Goal: Check status: Check status

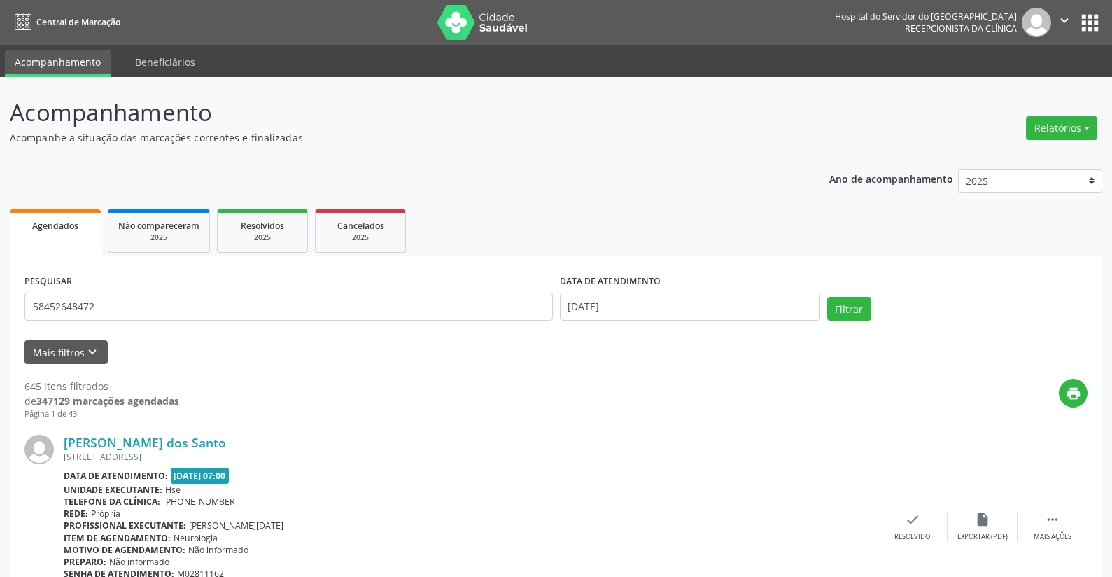
type input "58452648472"
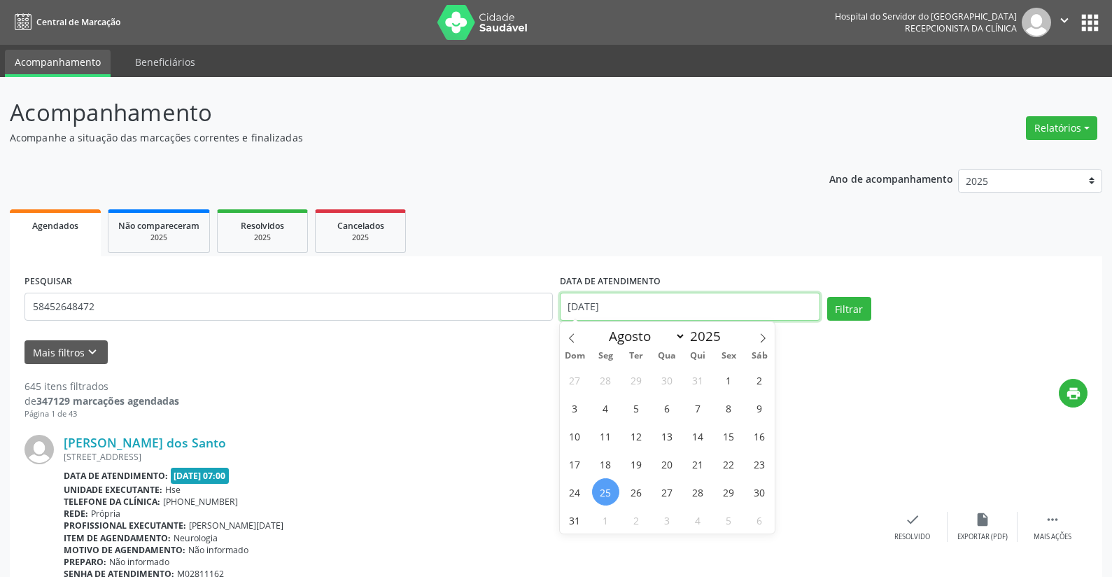
drag, startPoint x: 632, startPoint y: 300, endPoint x: 519, endPoint y: 317, distance: 114.6
click at [516, 313] on div "PESQUISAR 58452648472 DATA DE ATENDIMENTO [DATE] Filtrar" at bounding box center [556, 300] width 1070 height 59
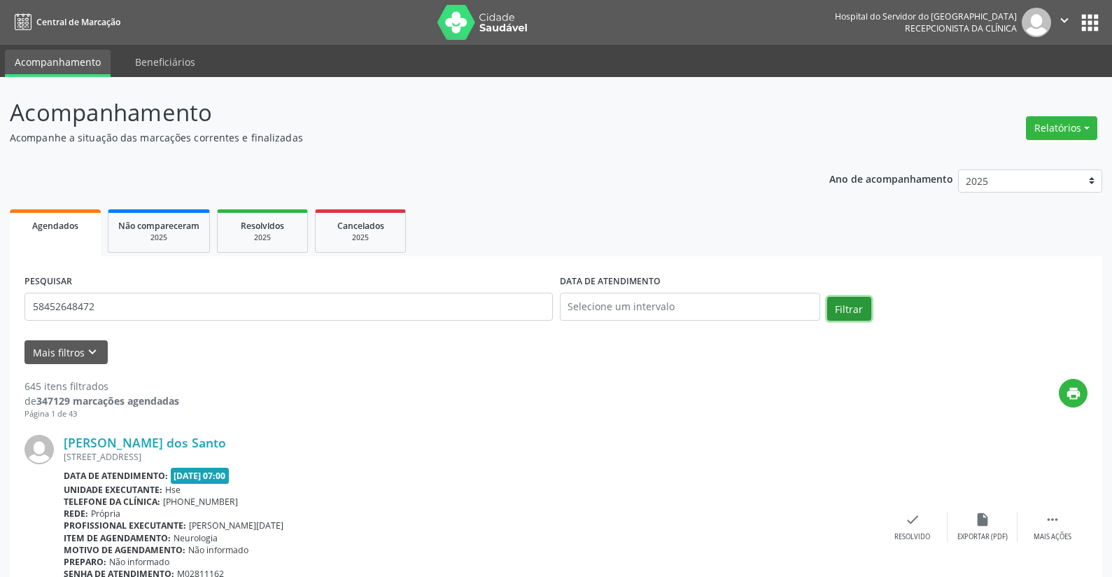
click at [848, 306] on button "Filtrar" at bounding box center [849, 309] width 44 height 24
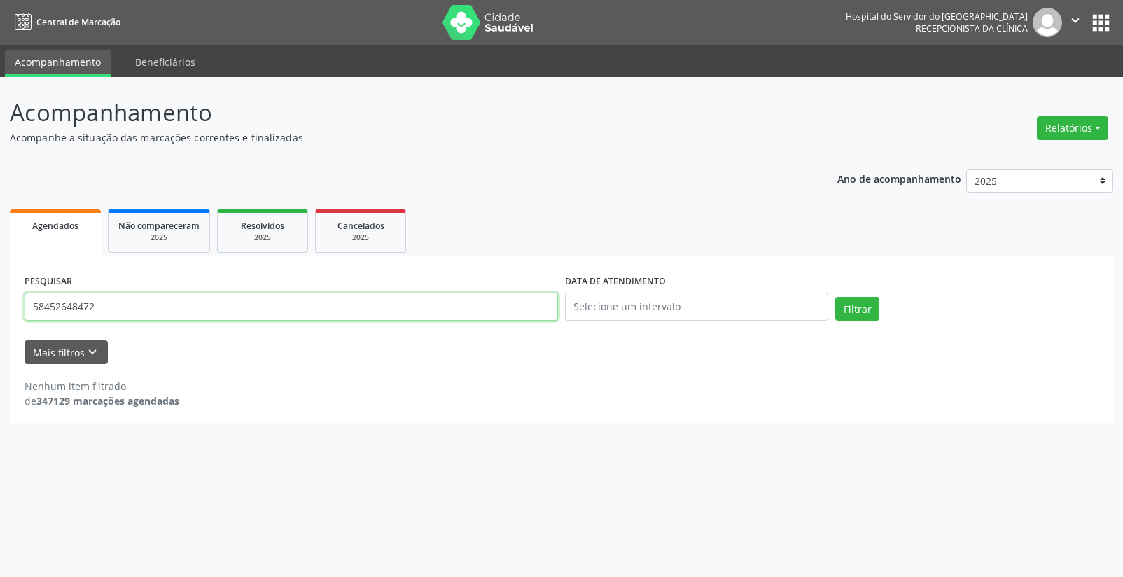
click at [122, 313] on input "58452648472" at bounding box center [290, 307] width 533 height 28
type input "5"
type input "[PERSON_NAME]"
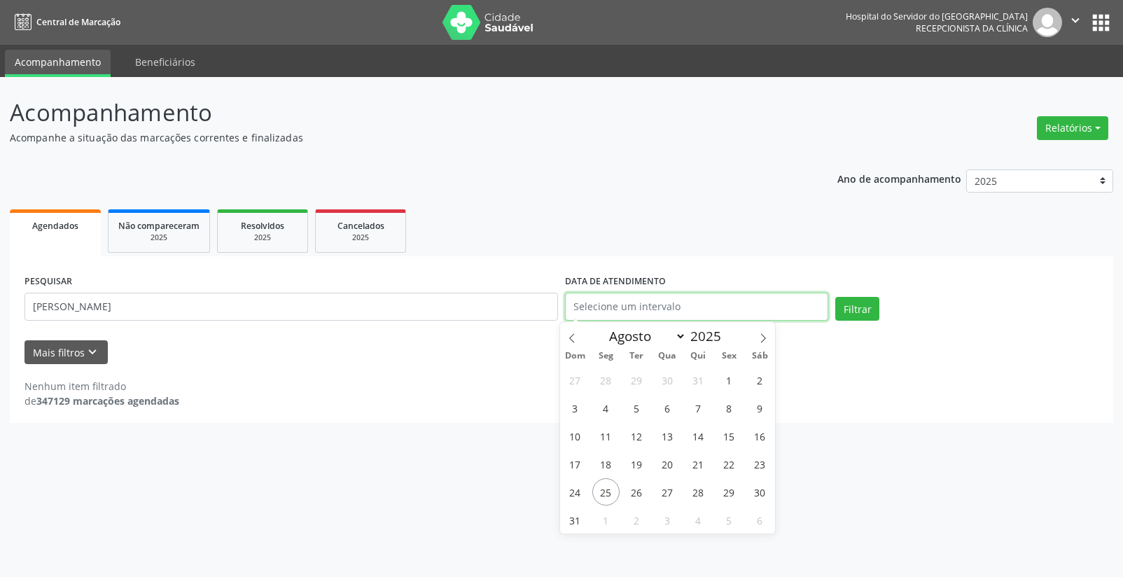
click at [597, 306] on input "text" at bounding box center [696, 307] width 263 height 28
click at [603, 491] on span "25" at bounding box center [605, 491] width 27 height 27
type input "[DATE]"
click at [603, 491] on span "25" at bounding box center [605, 491] width 27 height 27
select select "7"
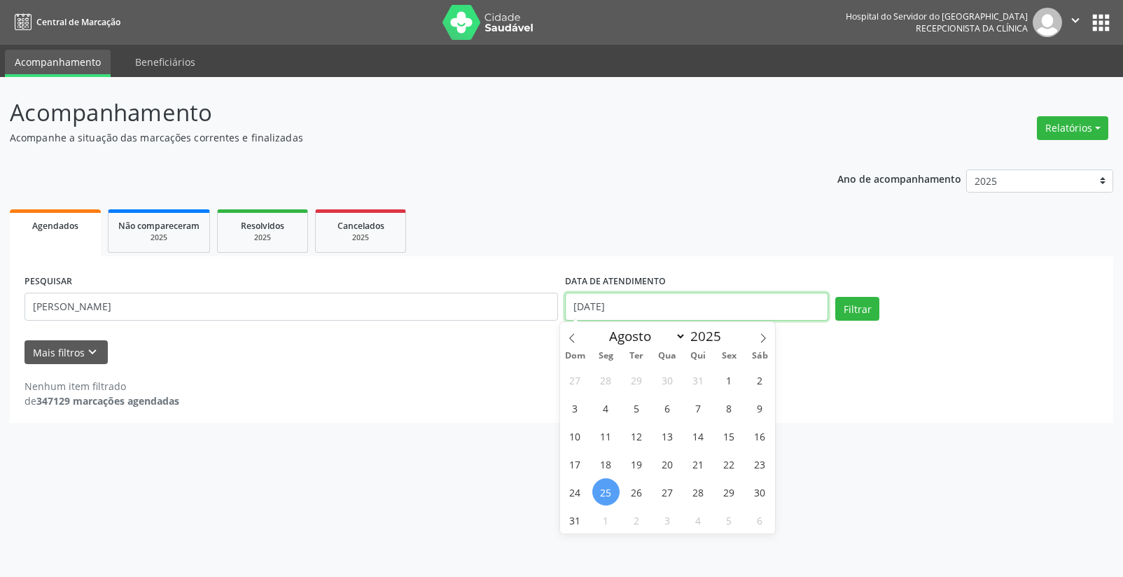
drag, startPoint x: 631, startPoint y: 300, endPoint x: 538, endPoint y: 313, distance: 94.0
click at [538, 313] on div "PESQUISAR [PERSON_NAME] DATA DE ATENDIMENTO [DATE] Filtrar" at bounding box center [561, 300] width 1081 height 59
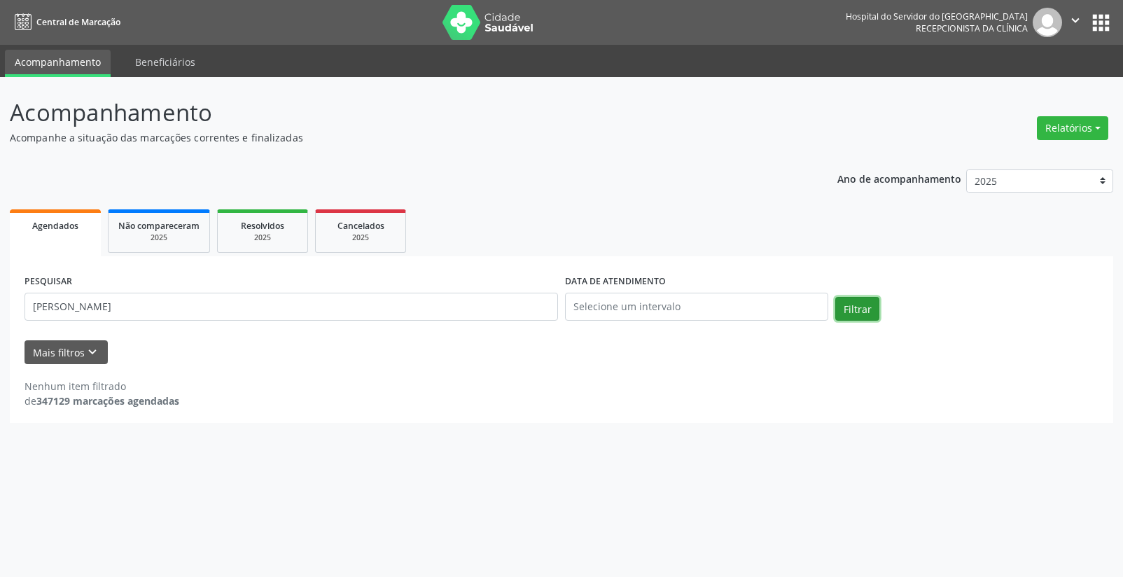
click at [862, 307] on button "Filtrar" at bounding box center [857, 309] width 44 height 24
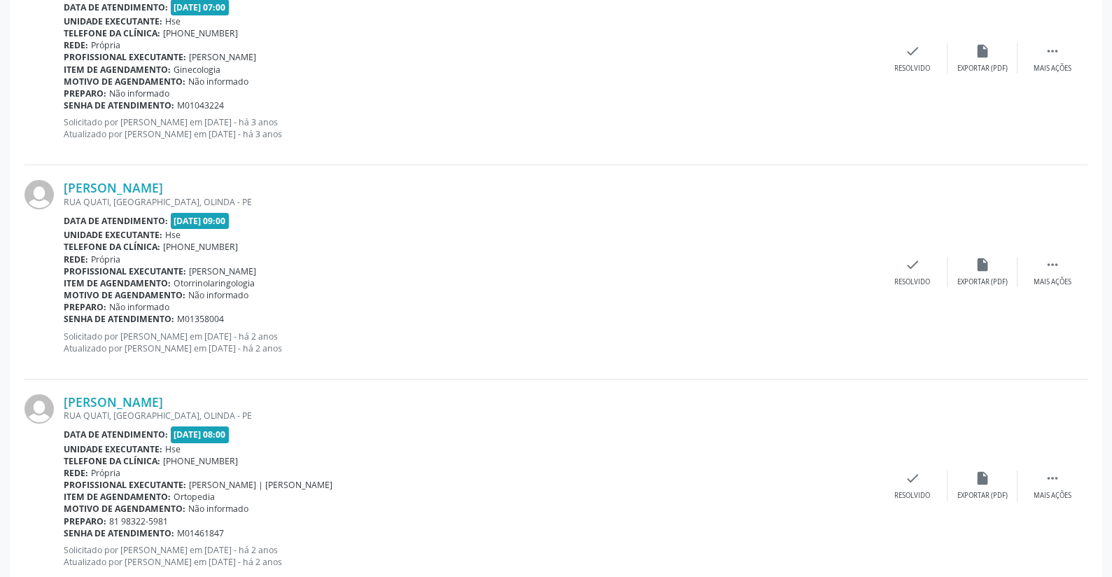
scroll to position [3114, 0]
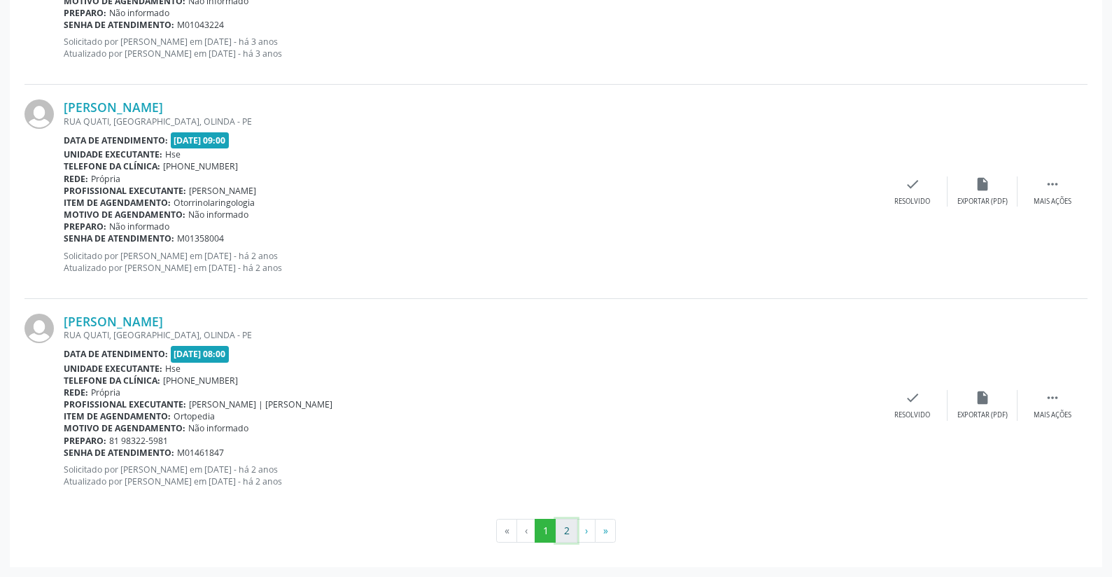
click at [567, 526] on button "2" at bounding box center [567, 531] width 22 height 24
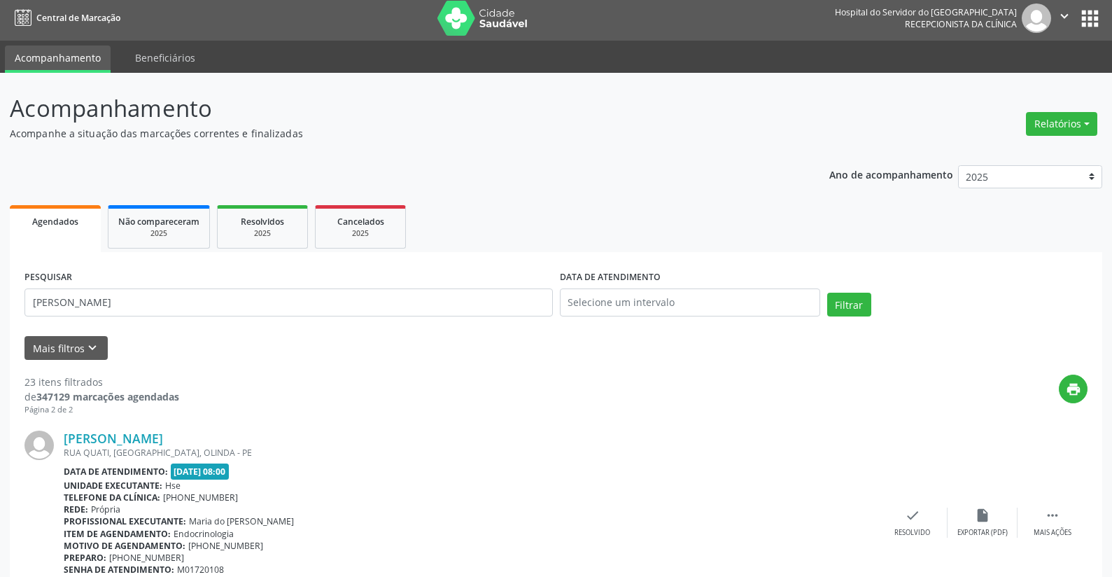
scroll to position [0, 0]
